Goal: Find specific page/section: Find specific page/section

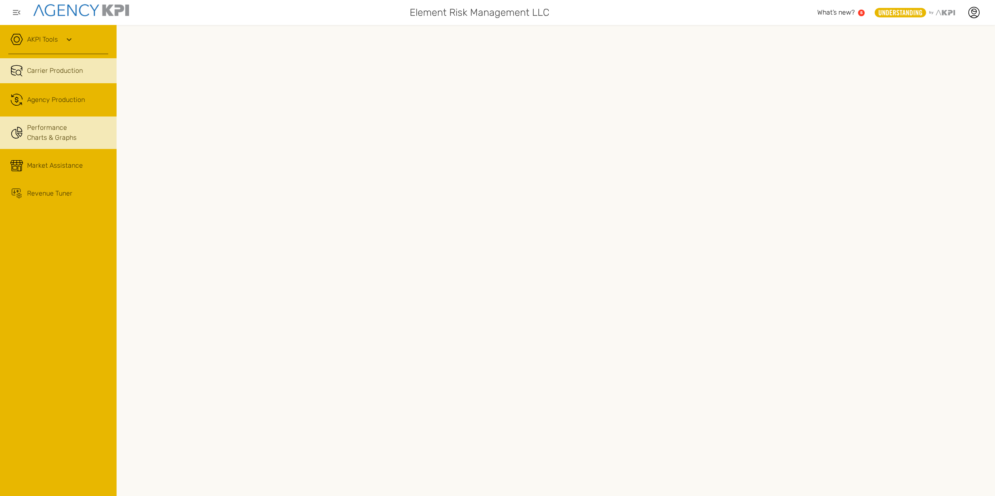
click at [42, 130] on link "Performance Charts & Graphs" at bounding box center [58, 133] width 117 height 32
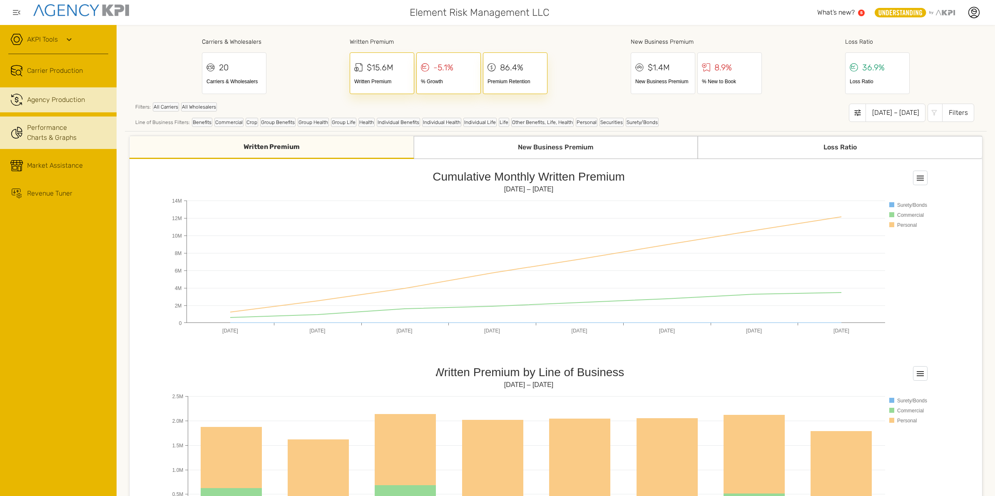
click at [57, 99] on div "Agency Production" at bounding box center [56, 100] width 58 height 10
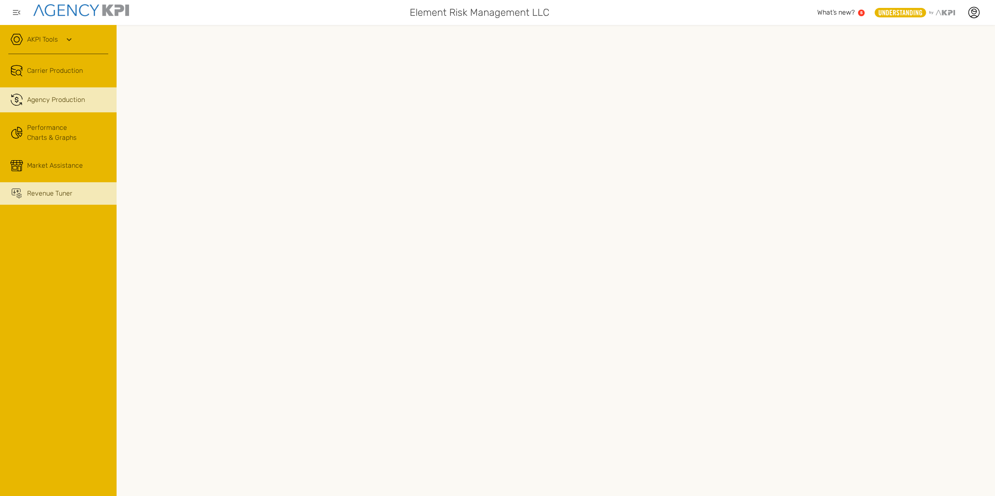
click at [61, 192] on div "Revenue Tuner" at bounding box center [49, 194] width 45 height 10
